Goal: Use online tool/utility: Use online tool/utility

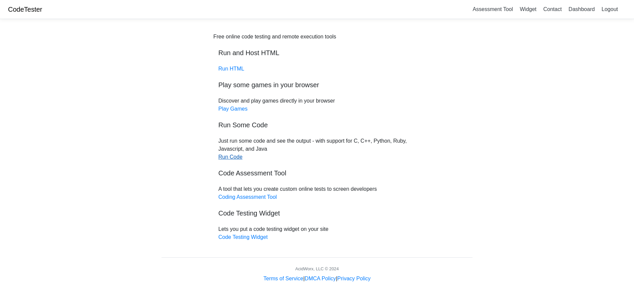
click at [232, 155] on link "Run Code" at bounding box center [230, 157] width 24 height 6
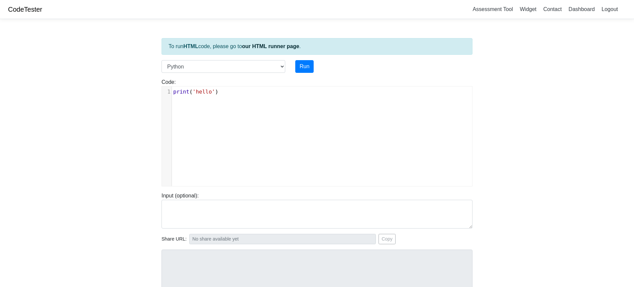
scroll to position [3, 0]
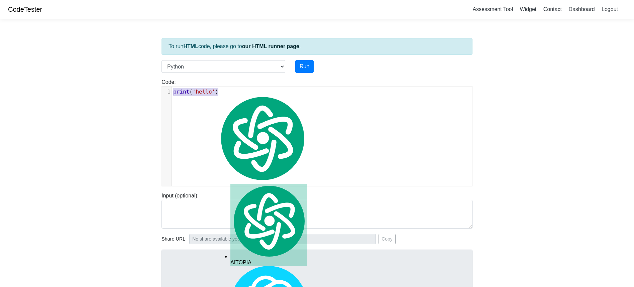
drag, startPoint x: 221, startPoint y: 94, endPoint x: 177, endPoint y: 86, distance: 45.2
click at [177, 86] on div "print('hello') x 1 print ( 'hello' )" at bounding box center [317, 136] width 311 height 100
type textarea "​print('hello')"
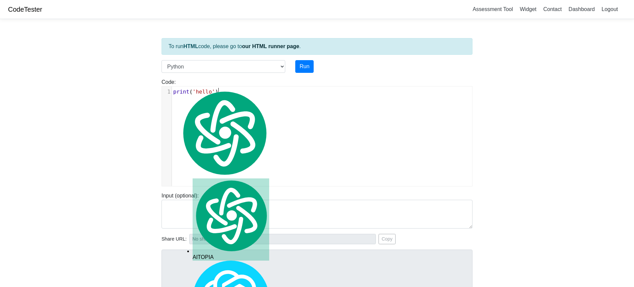
click at [222, 122] on div "x 1 print ( 'hello' )" at bounding box center [322, 142] width 321 height 110
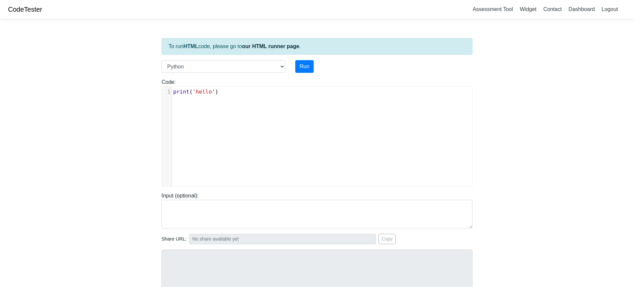
click at [195, 93] on span "'hello'" at bounding box center [204, 92] width 22 height 6
type textarea "('"
click at [195, 93] on span "'hello'" at bounding box center [204, 92] width 22 height 6
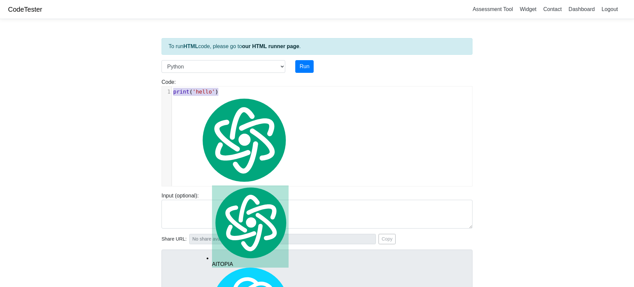
click at [196, 93] on span "'hello'" at bounding box center [204, 92] width 22 height 6
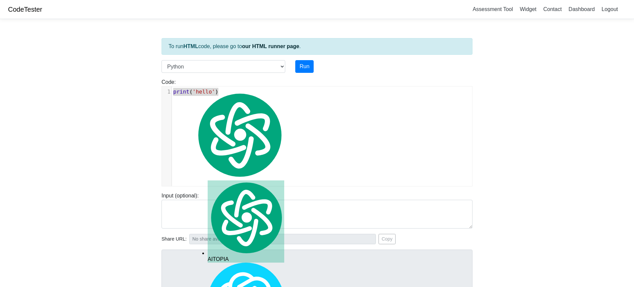
type textarea "print('hello')"
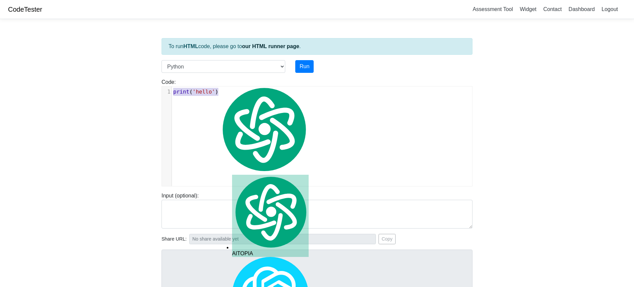
click at [247, 107] on div "x 1 print ( 'hello' )" at bounding box center [322, 142] width 321 height 110
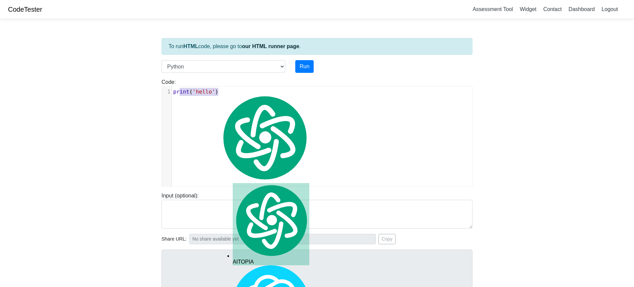
type textarea "print('hello')"
drag, startPoint x: 221, startPoint y: 91, endPoint x: 172, endPoint y: 89, distance: 49.6
click at [172, 89] on pre "print ( 'hello' )" at bounding box center [324, 92] width 305 height 8
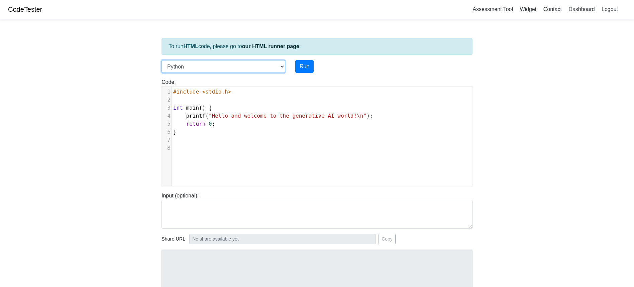
click at [273, 65] on select "C C++ Go Java Javascript Python Ruby" at bounding box center [224, 66] width 124 height 13
select select "c"
click at [162, 60] on select "C C++ Go Java Javascript Python Ruby" at bounding box center [224, 66] width 124 height 13
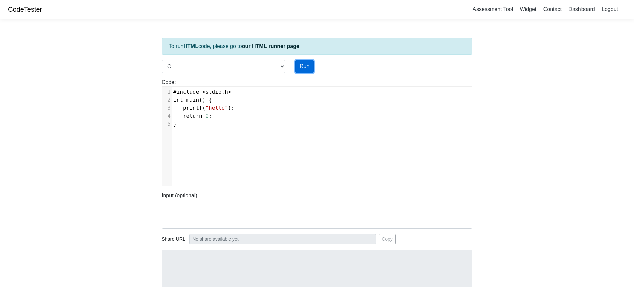
click at [306, 67] on button "Run" at bounding box center [304, 66] width 18 height 13
type input "https://codetester.io/runner?s=59zJDNRwlj"
type textarea "Stdout: hello"
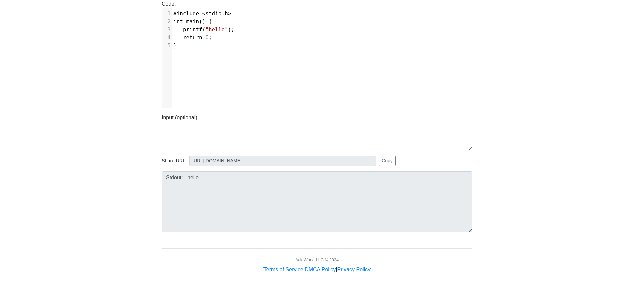
scroll to position [81, 0]
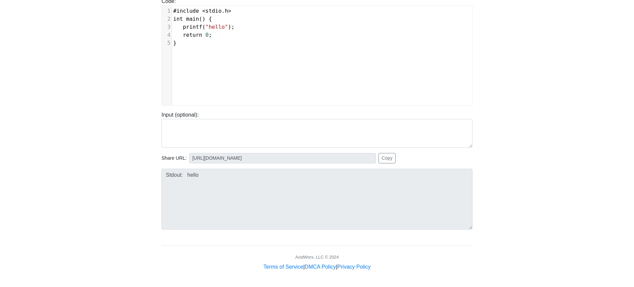
click at [208, 72] on div "xxxxxxxxxx 1 #include < stdio . h > 2 int main () { 3 printf ( "hello" ); 4 ret…" at bounding box center [322, 61] width 321 height 110
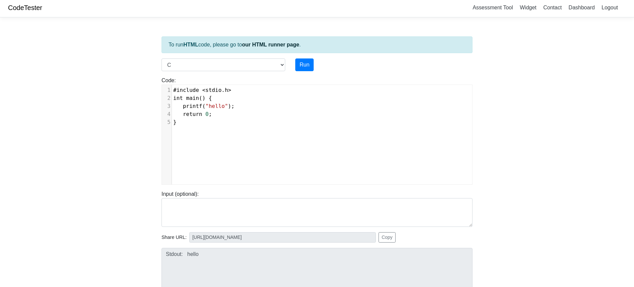
scroll to position [0, 0]
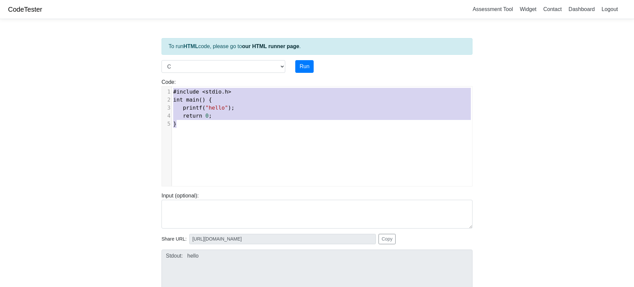
drag, startPoint x: 198, startPoint y: 127, endPoint x: 156, endPoint y: 86, distance: 59.4
click at [156, 86] on body "CodeTester Assessment Tool Widget Contact Dashboard Logout To run HTML code, pl…" at bounding box center [317, 176] width 634 height 352
type textarea "​#include <stdio.h> int main() { printf("hello"); return 0; }"
paste textarea
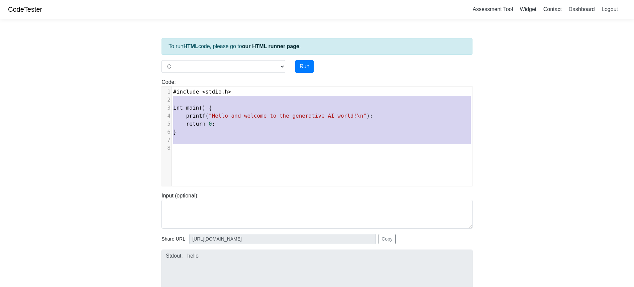
type textarea "#include <stdio.h> int main() { printf("Hello and welcome to the generative AI …"
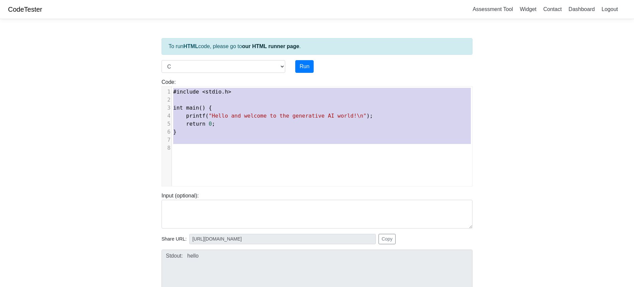
drag, startPoint x: 202, startPoint y: 151, endPoint x: 159, endPoint y: 91, distance: 74.5
click at [159, 91] on div "Code: #include <stdio.h> int main() { printf("hello"); return 0; } #include <st…" at bounding box center [317, 132] width 321 height 108
click at [208, 68] on select "C C++ Go Java Javascript Python Ruby" at bounding box center [224, 66] width 124 height 13
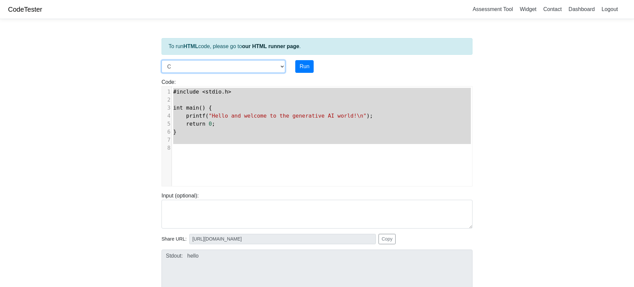
click at [162, 60] on select "C C++ Go Java Javascript Python Ruby" at bounding box center [224, 66] width 124 height 13
click at [208, 68] on select "C C++ Go Java Javascript Python Ruby" at bounding box center [224, 66] width 124 height 13
select select "java"
click at [162, 60] on select "C C++ Go Java Javascript Python Ruby" at bounding box center [224, 66] width 124 height 13
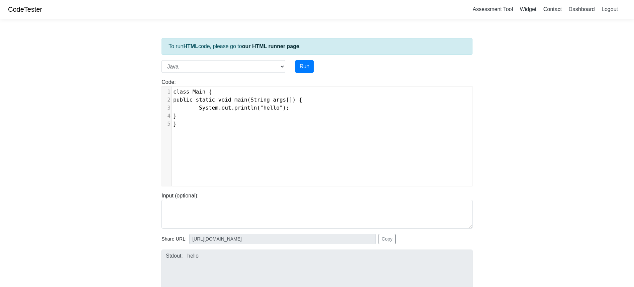
scroll to position [3, 0]
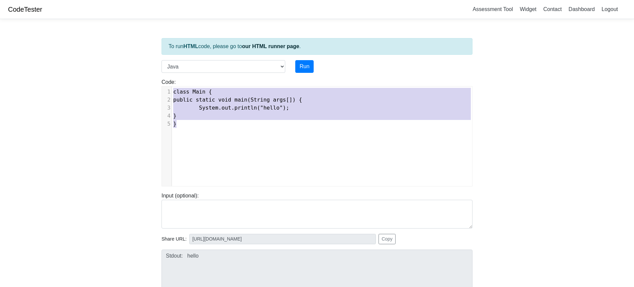
drag, startPoint x: 218, startPoint y: 133, endPoint x: 168, endPoint y: 88, distance: 67.5
click at [156, 88] on body "CodeTester Assessment Tool Widget Contact Dashboard Logout To run HTML code, pl…" at bounding box center [317, 176] width 634 height 352
type textarea "​class Main { public static void main(String args[]) { System.out.println("hell…"
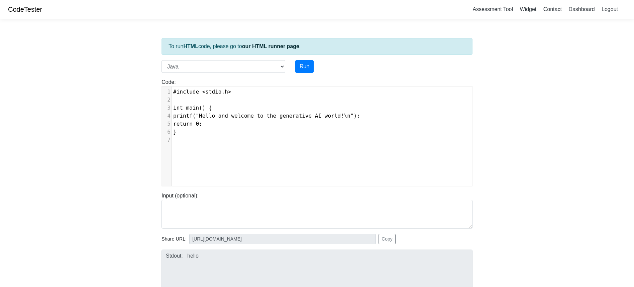
click at [314, 63] on div "Run" at bounding box center [330, 66] width 80 height 13
click at [301, 70] on button "Run" at bounding box center [304, 66] width 18 height 13
type input "https://codetester.io/runner?s=Axzb3Na0WJ"
type textarea "Submission status: Compilation Error Compile Output: Main.java:1: error: illega…"
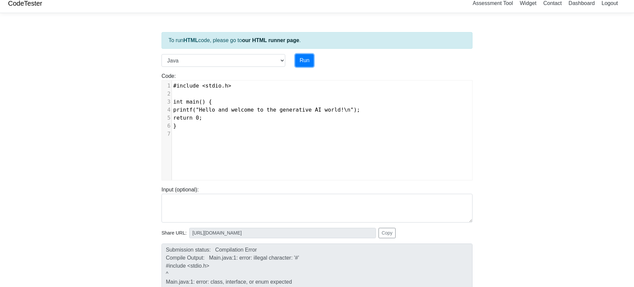
scroll to position [22, 0]
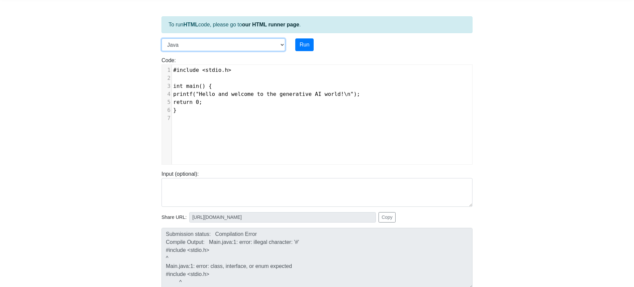
click at [191, 42] on select "C C++ Go Java Javascript Python Ruby" at bounding box center [224, 44] width 124 height 13
select select "c"
click at [162, 38] on select "C C++ Go Java Javascript Python Ruby" at bounding box center [224, 44] width 124 height 13
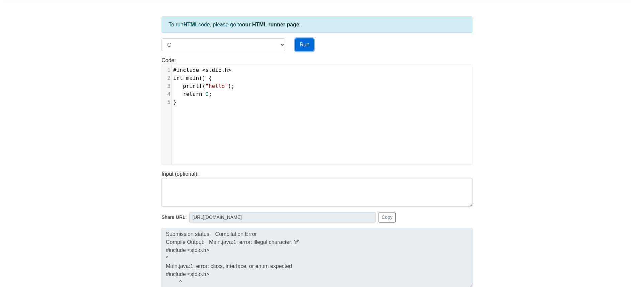
click at [308, 41] on button "Run" at bounding box center [304, 44] width 18 height 13
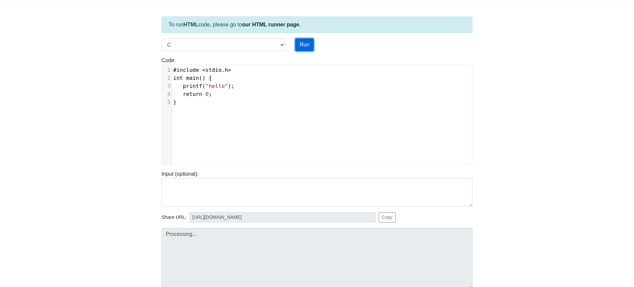
type input "https://codetester.io/runner?s=4QXO6N27l0"
type textarea "Stdout: hello"
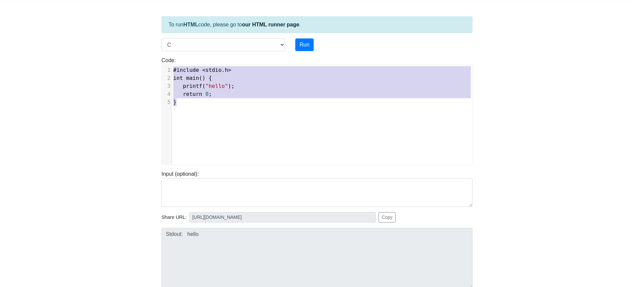
drag, startPoint x: 239, startPoint y: 103, endPoint x: 148, endPoint y: 58, distance: 101.7
click at [148, 58] on body "CodeTester Assessment Tool Widget Contact Dashboard Logout To run HTML code, pl…" at bounding box center [317, 154] width 634 height 352
type textarea "​#include <stdio.h> int main() { printf("hello"); return 0; }"
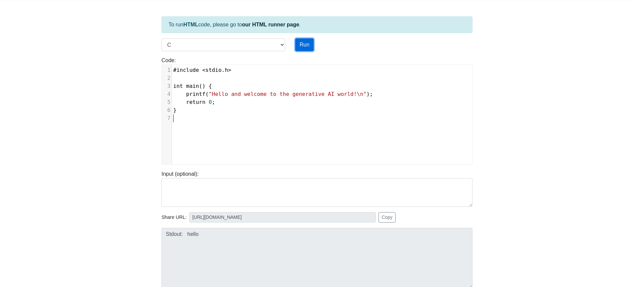
click at [302, 42] on button "Run" at bounding box center [304, 44] width 18 height 13
type input "https://codetester.io/runner?s=64zoBJ0YXb"
type textarea "Stdout: Hello and welcome to the generative AI world!"
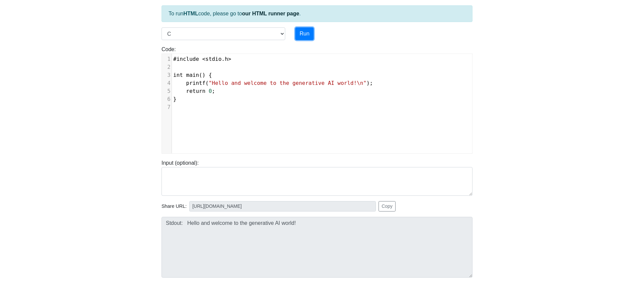
scroll to position [0, 0]
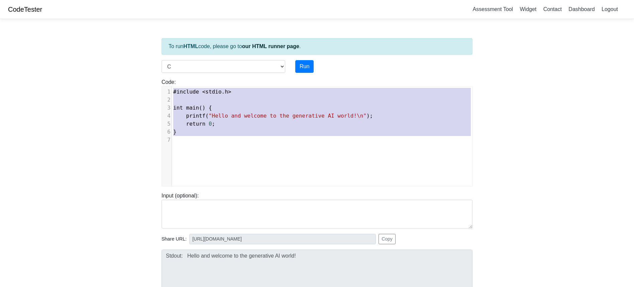
drag, startPoint x: 208, startPoint y: 143, endPoint x: 161, endPoint y: 83, distance: 76.5
click at [161, 83] on div "Code: #include <stdio.h> int main() { printf("hello"); return 0; } #include <st…" at bounding box center [317, 132] width 321 height 108
type textarea "​#include <stdio.h> int main() { printf("Hello and welcome to the generative AI…"
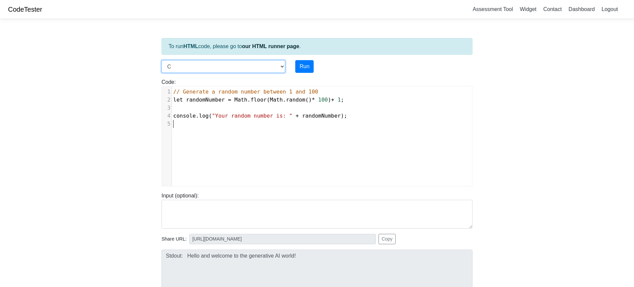
click at [221, 62] on select "C C++ Go Java Javascript Python Ruby" at bounding box center [224, 66] width 124 height 13
select select "java"
click at [162, 60] on select "C C++ Go Java Javascript Python Ruby" at bounding box center [224, 66] width 124 height 13
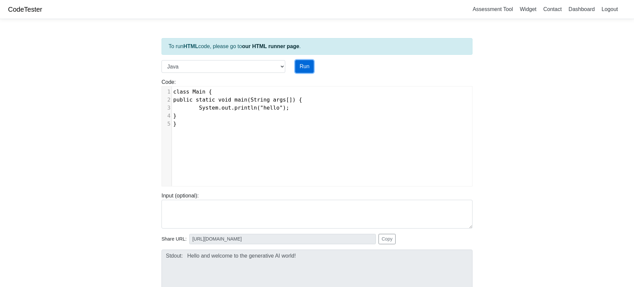
click at [308, 68] on button "Run" at bounding box center [304, 66] width 18 height 13
type input "https://codetester.io/runner?s=N8lGENAmz2"
type textarea "Stdout: hello"
click at [233, 126] on pre "}" at bounding box center [324, 124] width 305 height 8
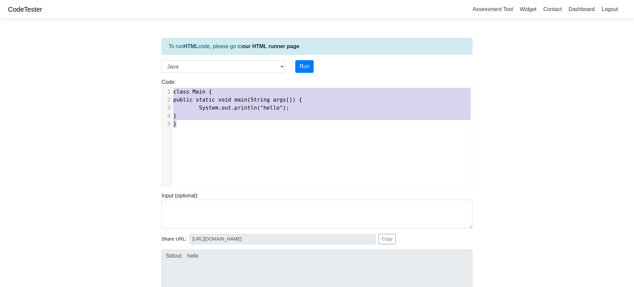
drag, startPoint x: 221, startPoint y: 128, endPoint x: 180, endPoint y: 77, distance: 65.4
click at [180, 77] on div "Code: class Main { public static void main(String args[]) { System.out.println(…" at bounding box center [317, 130] width 321 height 114
type textarea "​class Main { public static void main(String args[]) { System.out.println("hell…"
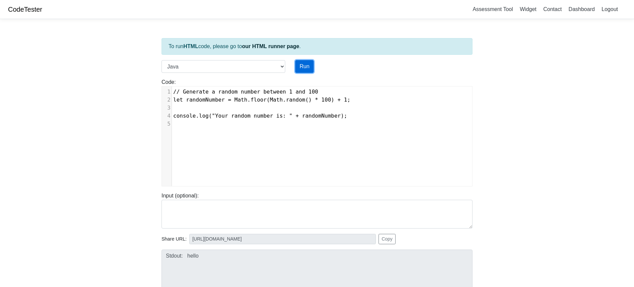
click at [299, 66] on button "Run" at bounding box center [304, 66] width 18 height 13
type input "https://codetester.io/runner?s=4QXO6N2jl0"
type textarea "Submission status: Compilation Error Compile Output: Main.java:2: error: class,…"
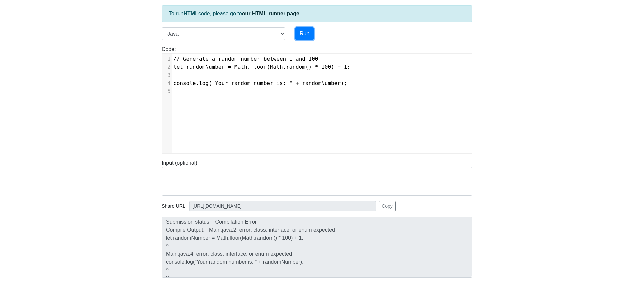
scroll to position [0, 0]
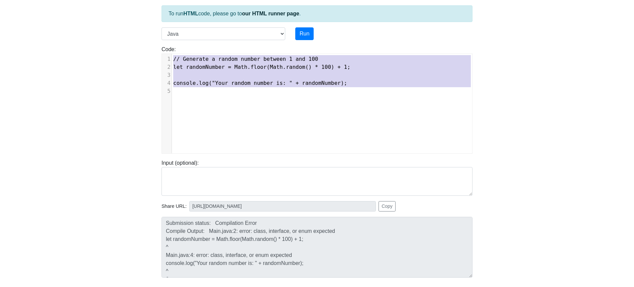
drag, startPoint x: 227, startPoint y: 121, endPoint x: 167, endPoint y: 48, distance: 93.7
click at [167, 48] on div "Code: class Main { public static void main(String args[]) { System.out.println(…" at bounding box center [317, 100] width 321 height 108
type textarea "​// Generate a random number between 1 and 100 let randomNumber = Math.floor(Ma…"
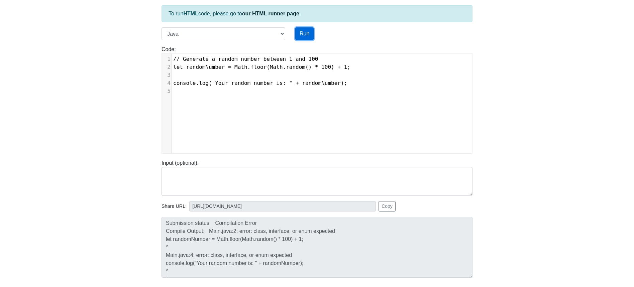
click at [307, 33] on button "Run" at bounding box center [304, 33] width 18 height 13
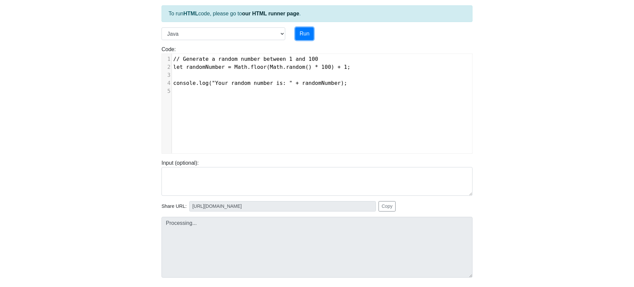
type input "https://codetester.io/runner?s=woXvAvK3l6"
type textarea "Submission status: Compilation Error Compile Output: Main.java:2: error: class,…"
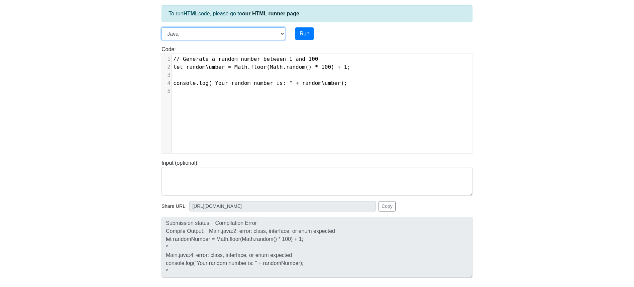
click at [265, 34] on select "C C++ Go Java Javascript Python Ruby" at bounding box center [224, 33] width 124 height 13
select select "python"
click at [162, 27] on select "C C++ Go Java Javascript Python Ruby" at bounding box center [224, 33] width 124 height 13
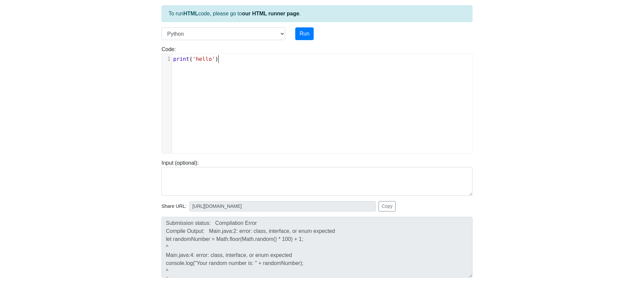
scroll to position [3, 0]
drag, startPoint x: 245, startPoint y: 91, endPoint x: 172, endPoint y: 49, distance: 84.1
click at [172, 49] on div "Code: print('hello') print('hello') x 1 print ( 'hello' )" at bounding box center [317, 100] width 321 height 108
type textarea "​print('hello')"
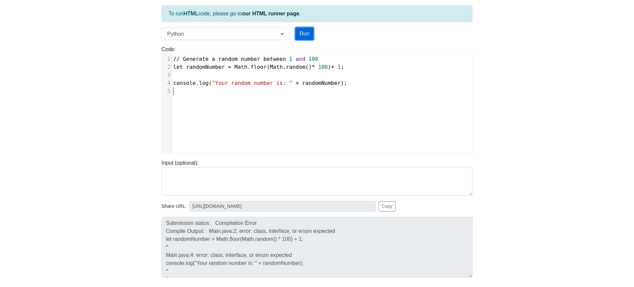
click at [310, 30] on button "Run" at bounding box center [304, 33] width 18 height 13
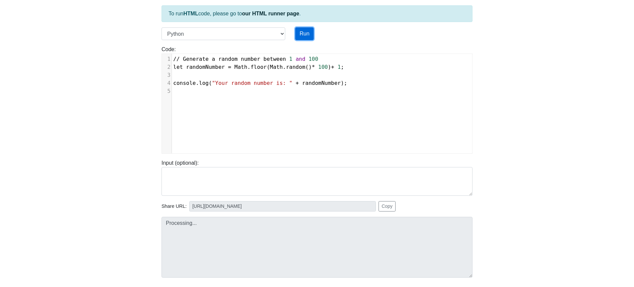
type input "https://codetester.io/runner?s=wBX9og17W5"
type textarea "Submission status: Runtime Error (NZEC) Stderr: File "script.py", line 1 // Gen…"
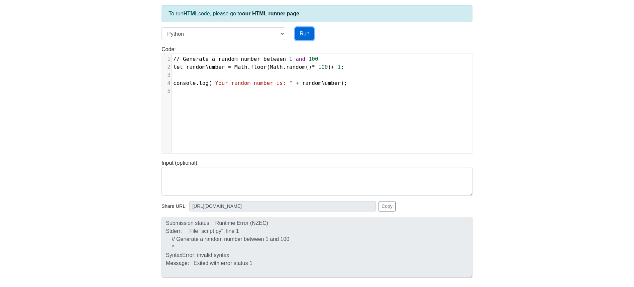
click at [306, 33] on button "Run" at bounding box center [304, 33] width 18 height 13
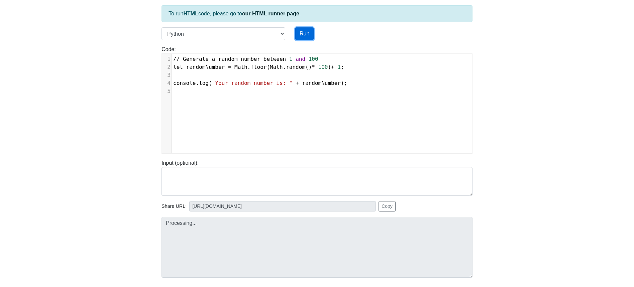
type input "https://codetester.io/runner?s=mRWZmNvkzQ"
type textarea "Submission status: Runtime Error (NZEC) Stderr: File "script.py", line 1 // Gen…"
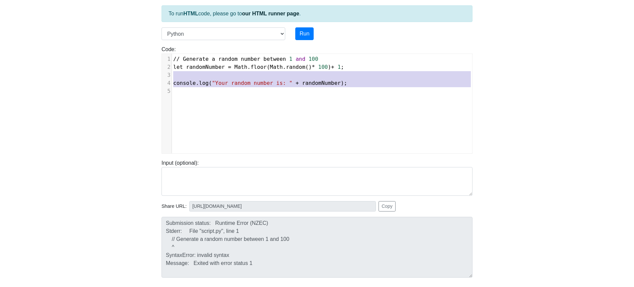
type textarea "// Generate a random number between 1 and 100 let randomNumber = Math.floor(Mat…"
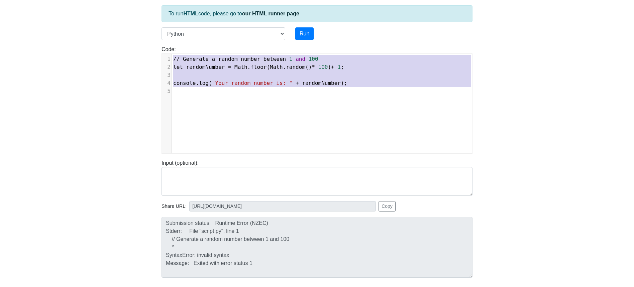
drag, startPoint x: 227, startPoint y: 111, endPoint x: 156, endPoint y: 51, distance: 92.8
click at [158, 55] on div "Code: print('hello') // Generate a random number between 1 and 100 let randomNu…" at bounding box center [317, 100] width 321 height 108
paste textarea
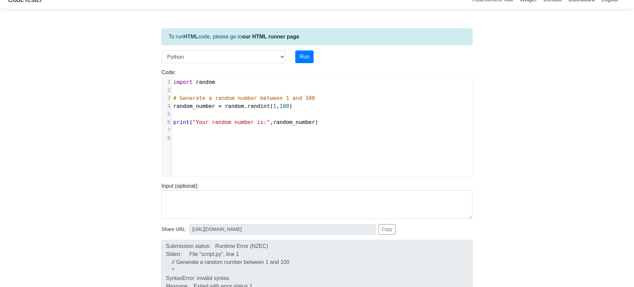
scroll to position [0, 0]
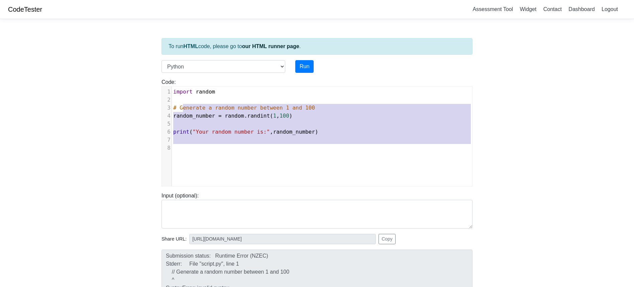
type textarea "import random # Generate a random number between 1 and 100 random_number = rand…"
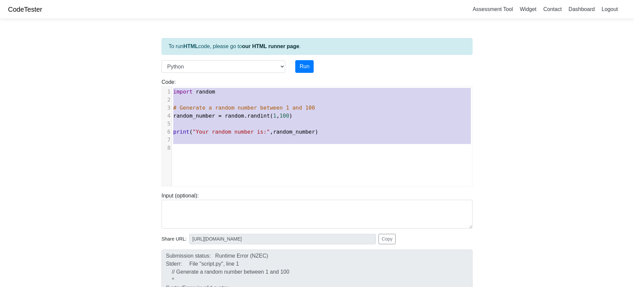
drag, startPoint x: 216, startPoint y: 163, endPoint x: 170, endPoint y: 79, distance: 95.8
click at [170, 79] on div "Code: print('hello') import random # Generate a random number between 1 and 100…" at bounding box center [317, 132] width 321 height 108
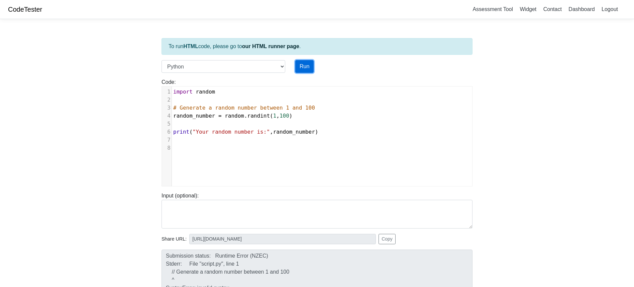
click at [301, 69] on button "Run" at bounding box center [304, 66] width 18 height 13
type input "https://codetester.io/runner?s=R9W5MpegWx"
type textarea "Stdout: Your random number is: 20"
click at [310, 66] on button "Run" at bounding box center [304, 66] width 18 height 13
type input "https://codetester.io/runner?s=LPWDxNAZW1"
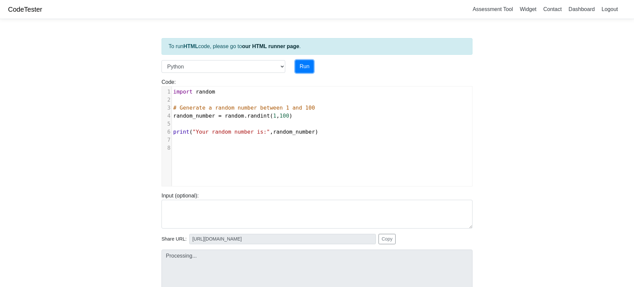
type textarea "Stdout: Your random number is: 51"
